Goal: Information Seeking & Learning: Learn about a topic

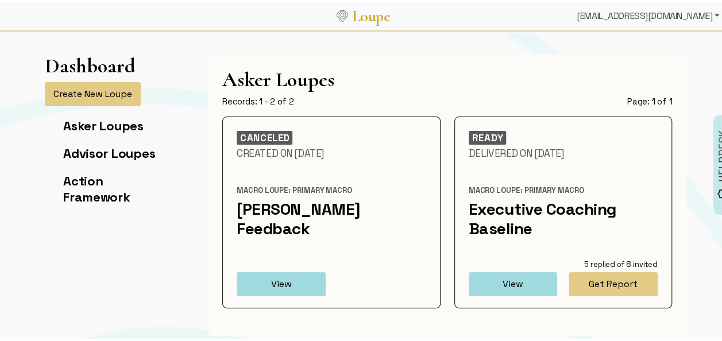
click at [653, 10] on div "[EMAIL_ADDRESS][DOMAIN_NAME]" at bounding box center [648, 13] width 152 height 23
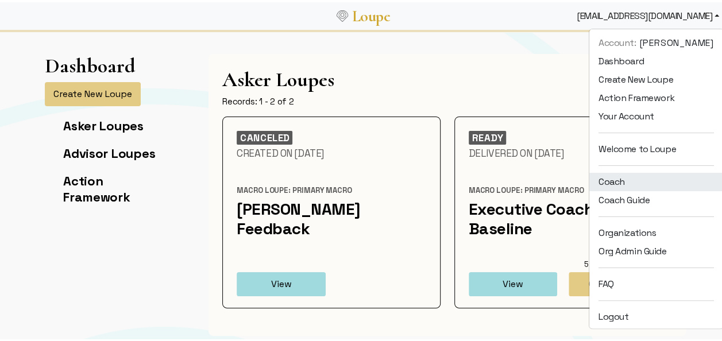
click at [608, 177] on link "Coach" at bounding box center [656, 180] width 134 height 18
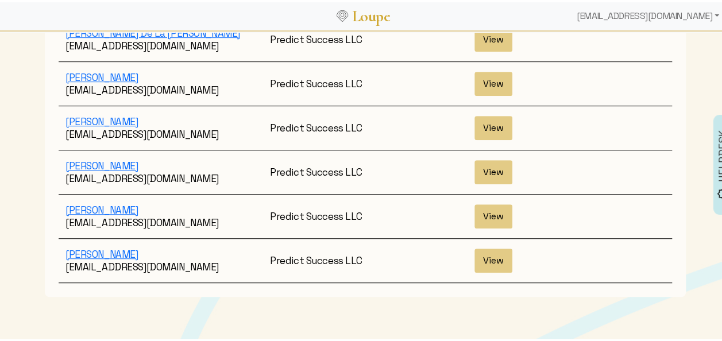
scroll to position [267, 0]
click at [124, 201] on link "[PERSON_NAME]" at bounding box center [101, 207] width 72 height 13
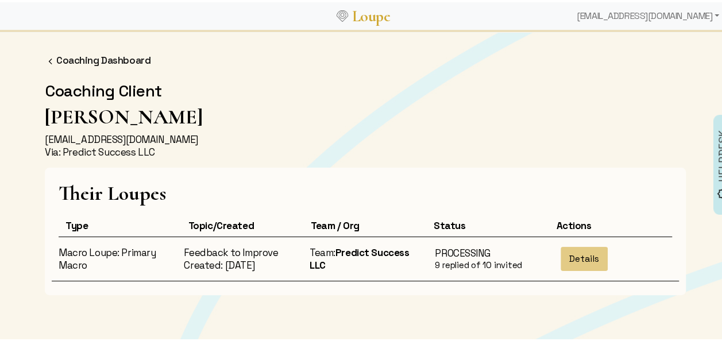
scroll to position [59, 0]
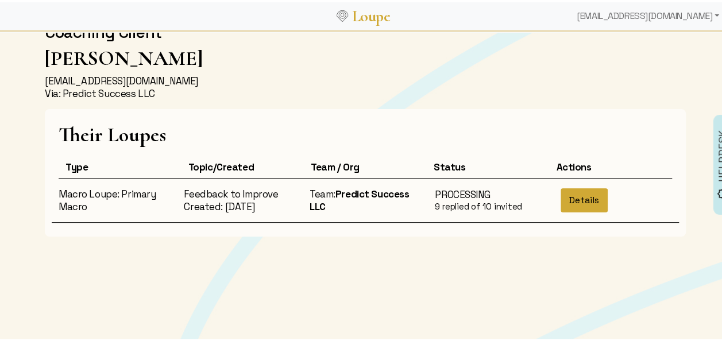
click at [576, 191] on button "Details" at bounding box center [584, 198] width 47 height 24
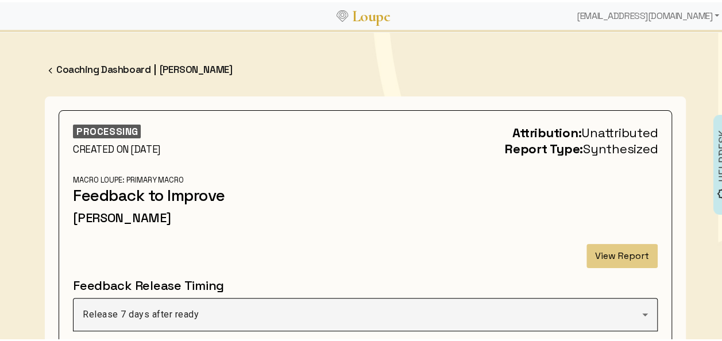
scroll to position [78, 0]
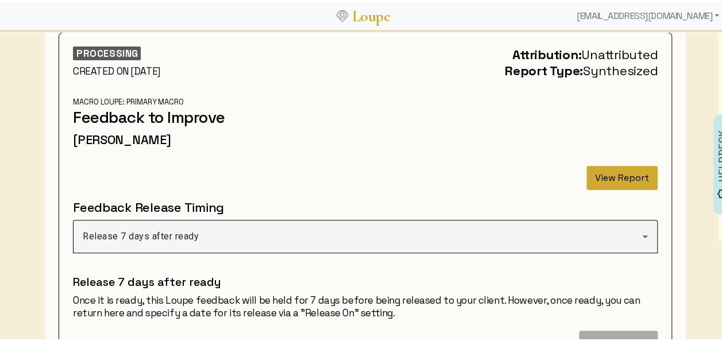
click at [622, 170] on button "View Report" at bounding box center [622, 176] width 71 height 24
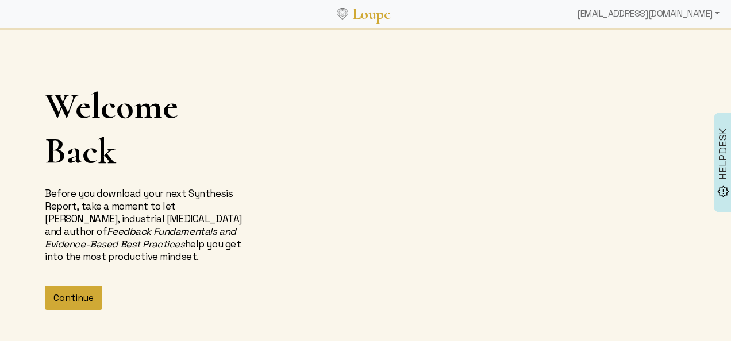
click at [80, 304] on button "Continue" at bounding box center [73, 298] width 57 height 24
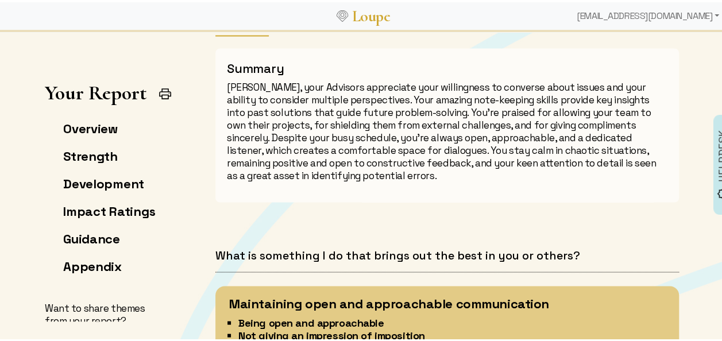
scroll to position [1036, 0]
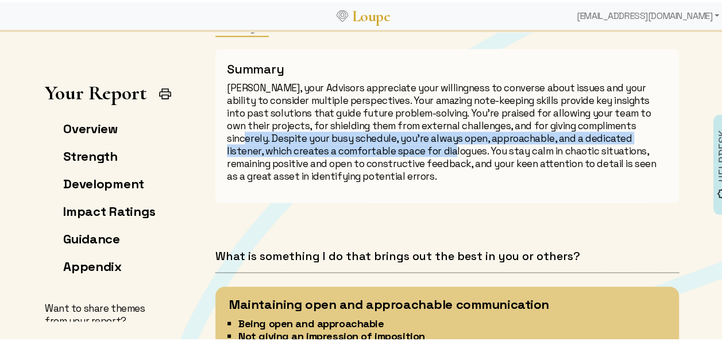
drag, startPoint x: 224, startPoint y: 136, endPoint x: 415, endPoint y: 145, distance: 191.0
click at [415, 145] on p "[PERSON_NAME], your Advisors appreciate your willingness to converse about issu…" at bounding box center [447, 129] width 441 height 101
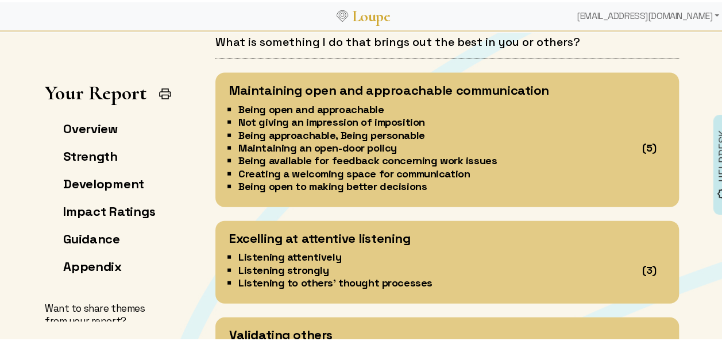
scroll to position [1249, 0]
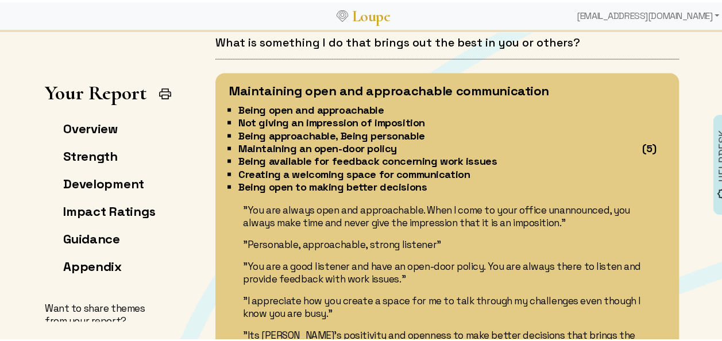
click at [571, 178] on li "Creating a welcoming space for communication" at bounding box center [425, 172] width 375 height 13
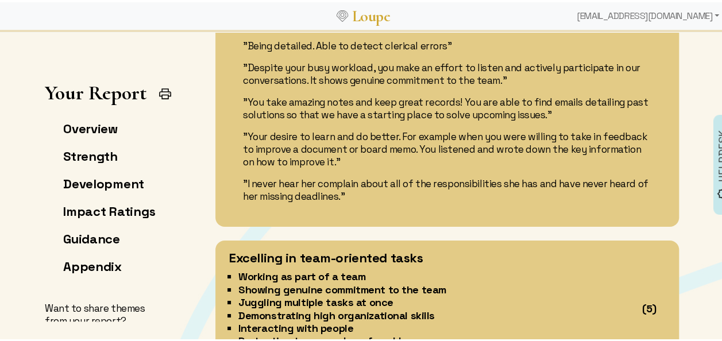
scroll to position [1945, 0]
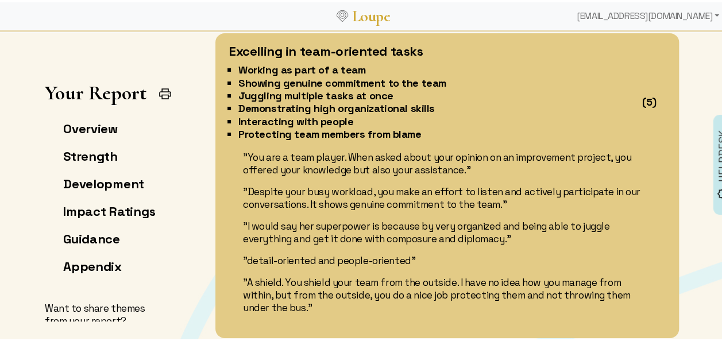
click at [360, 303] on p ""A shield. You shield your team from the outside. I have no idea how you manage…" at bounding box center [447, 293] width 409 height 38
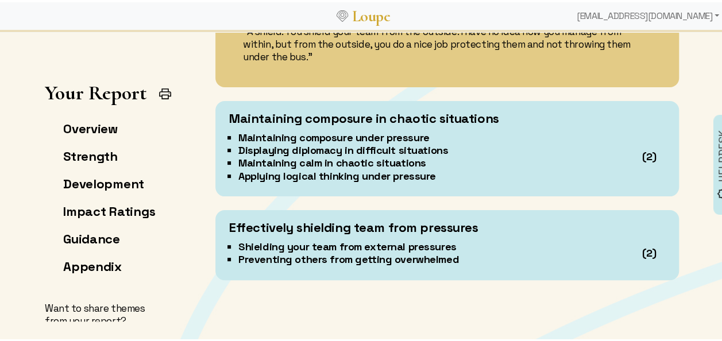
scroll to position [2201, 0]
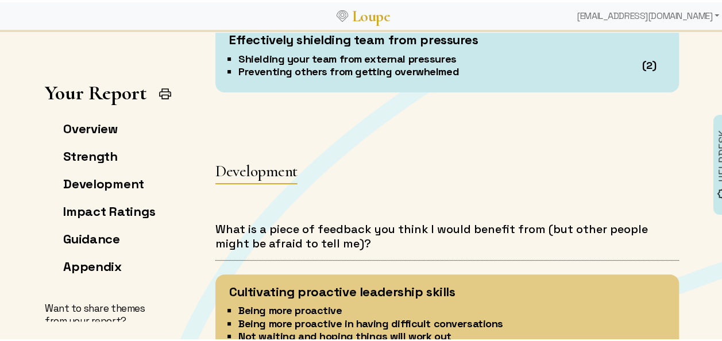
drag, startPoint x: 633, startPoint y: 114, endPoint x: 395, endPoint y: 222, distance: 261.5
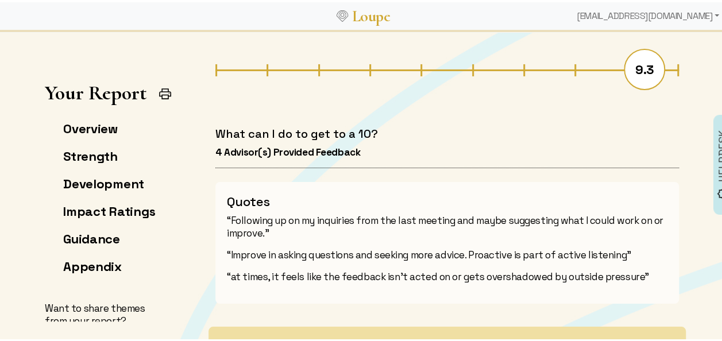
scroll to position [4139, 0]
